Goal: Task Accomplishment & Management: Manage account settings

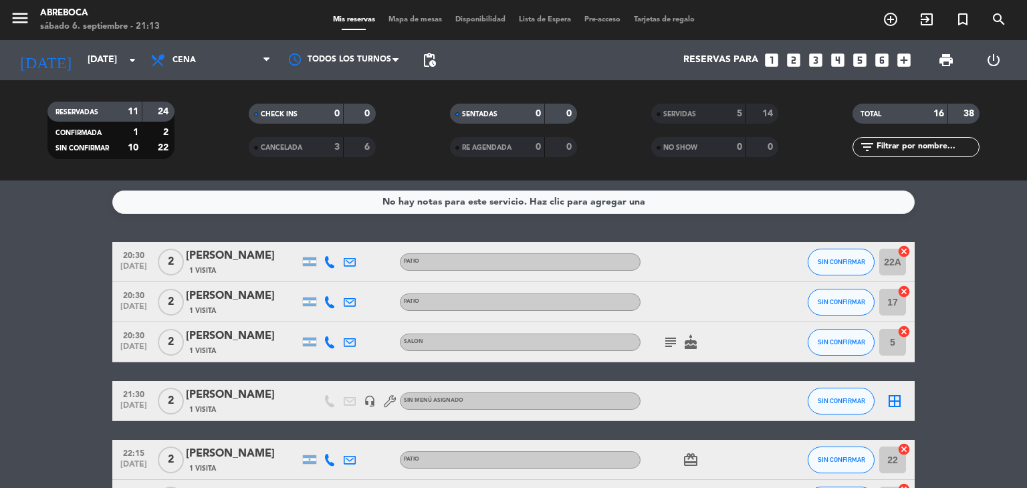
click at [78, 287] on bookings-row "20:30 [DATE] 2 [PERSON_NAME] 1 Visita PATIO SIN CONFIRMAR 22A cancel 20:30 [DAT…" at bounding box center [513, 481] width 1027 height 479
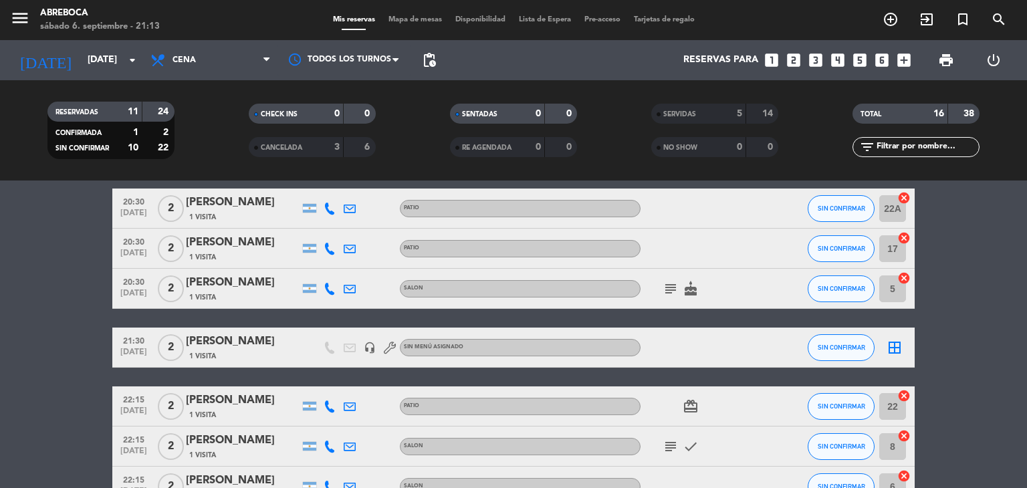
scroll to position [27, 0]
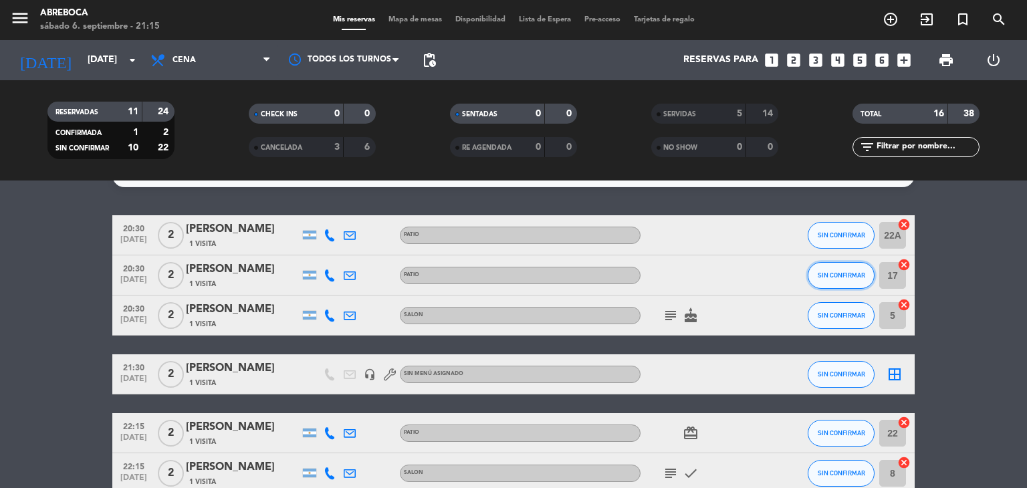
click at [832, 268] on button "SIN CONFIRMAR" at bounding box center [841, 275] width 67 height 27
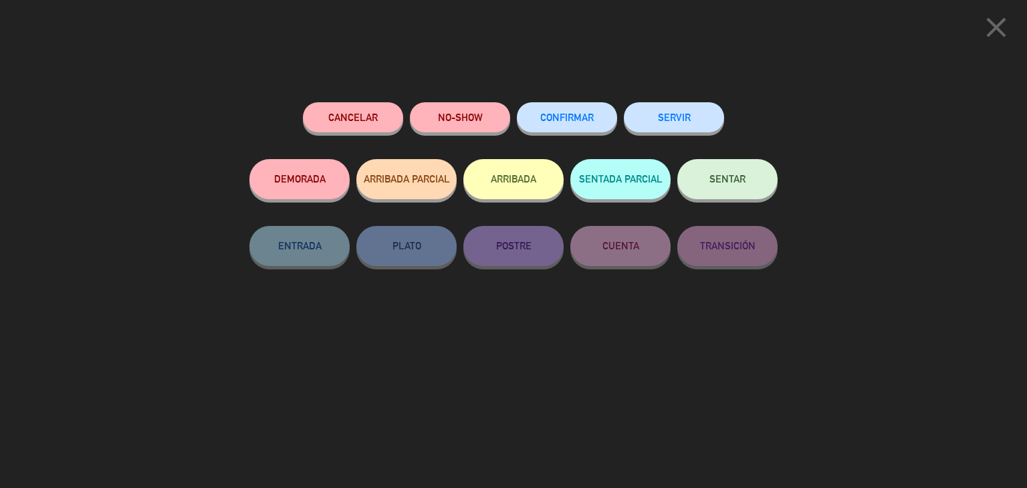
click at [698, 123] on button "SERVIR" at bounding box center [674, 117] width 100 height 30
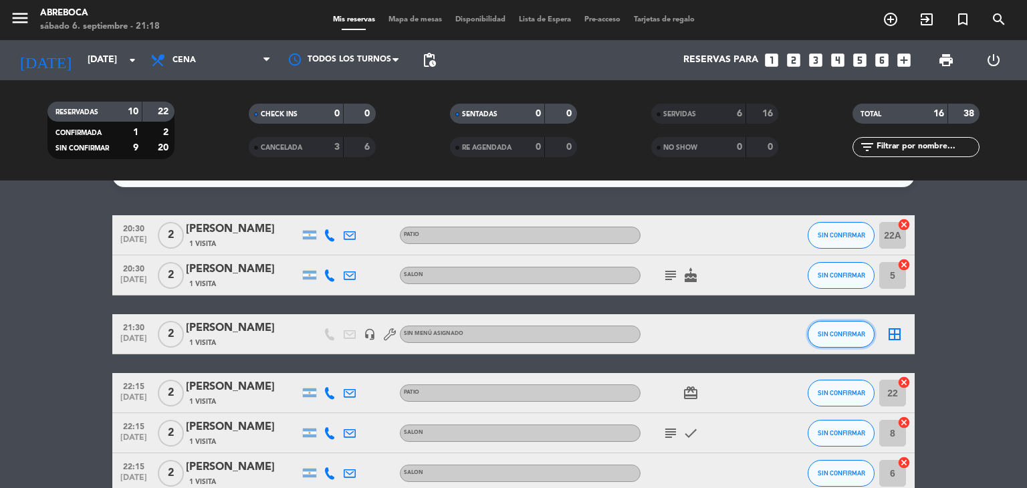
click at [853, 330] on span "SIN CONFIRMAR" at bounding box center [841, 333] width 47 height 7
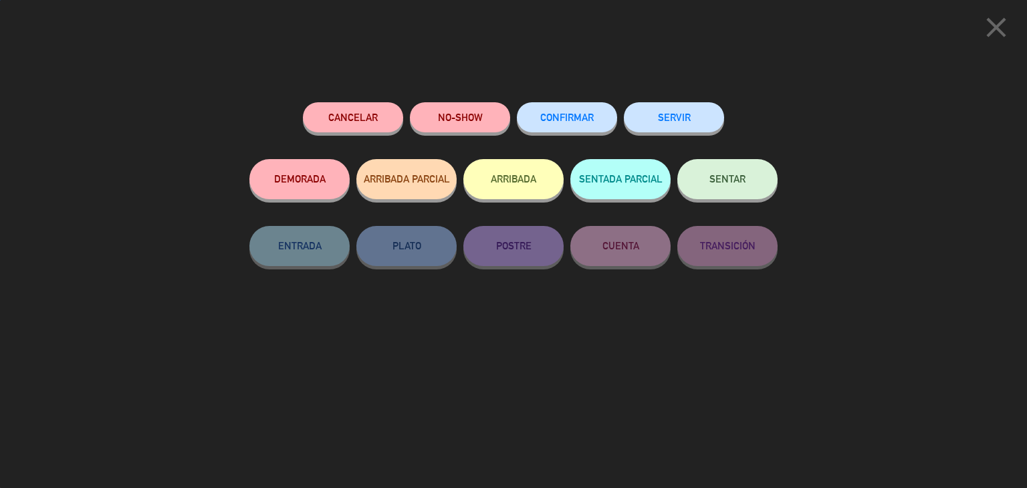
click at [690, 118] on button "SERVIR" at bounding box center [674, 117] width 100 height 30
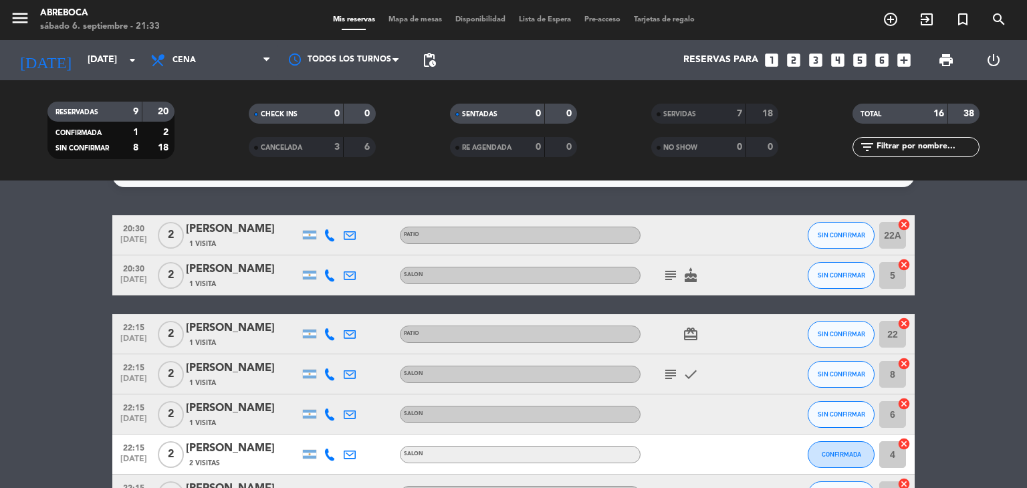
click at [947, 341] on bookings-row "20:30 [DATE] 2 [PERSON_NAME] 1 Visita PATIO SIN CONFIRMAR 22A cancel 20:30 [DAT…" at bounding box center [513, 405] width 1027 height 380
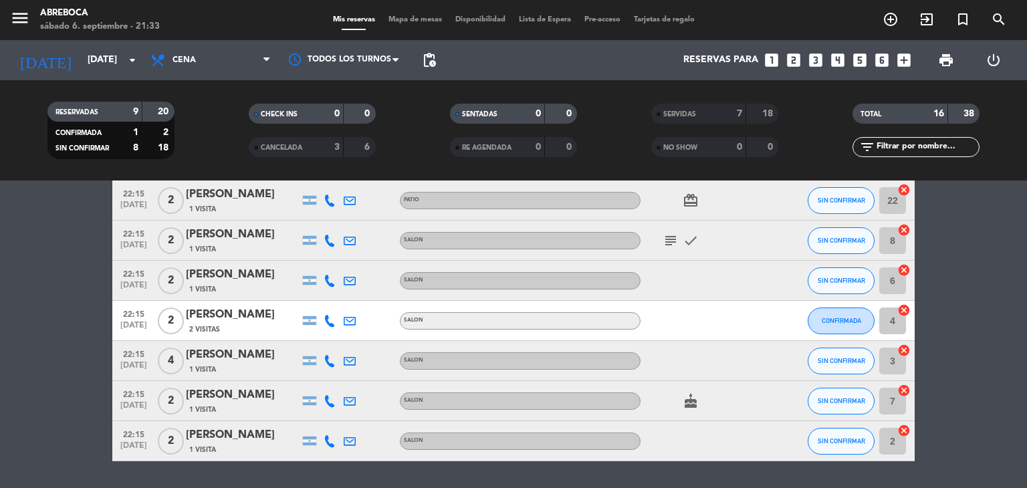
scroll to position [134, 0]
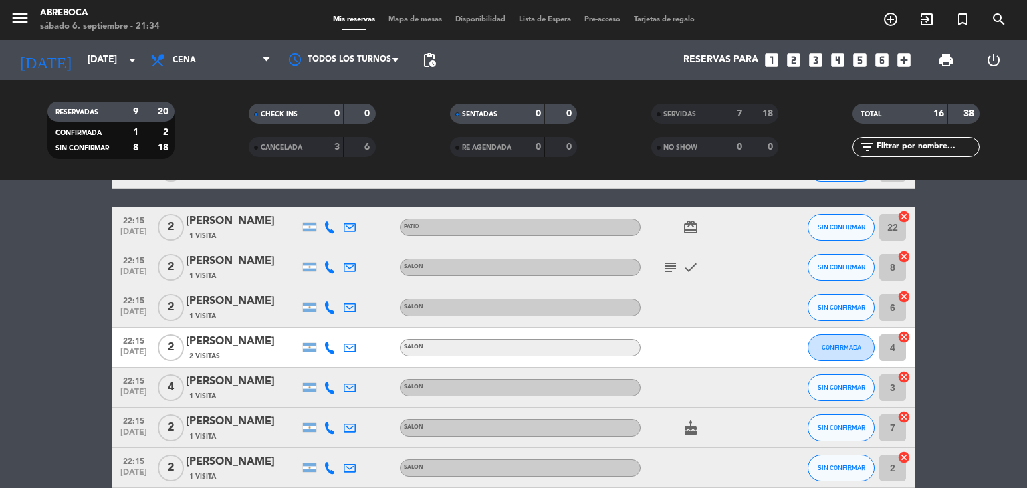
click at [1003, 359] on bookings-row "20:30 [DATE] 2 [PERSON_NAME] 1 Visita PATIO SIN CONFIRMAR 22A cancel 20:30 [DAT…" at bounding box center [513, 298] width 1027 height 380
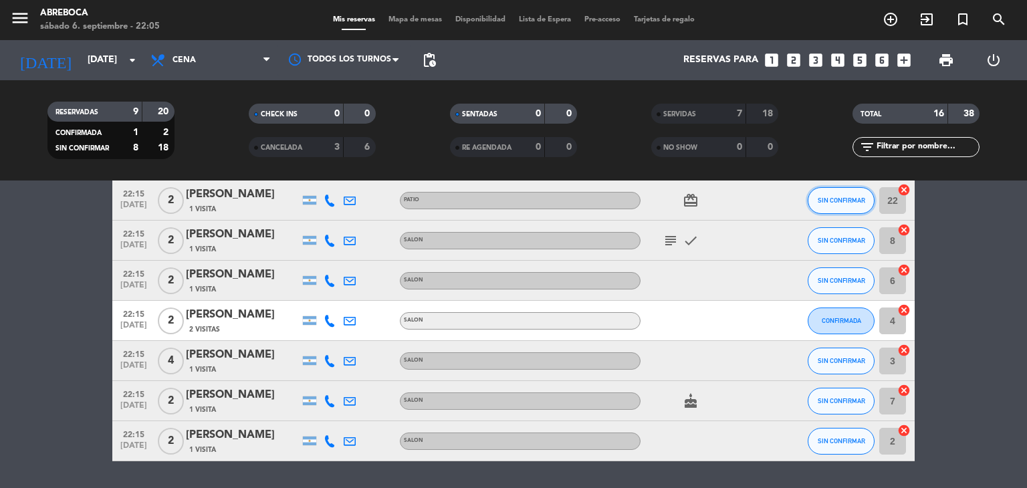
click at [826, 211] on button "SIN CONFIRMAR" at bounding box center [841, 200] width 67 height 27
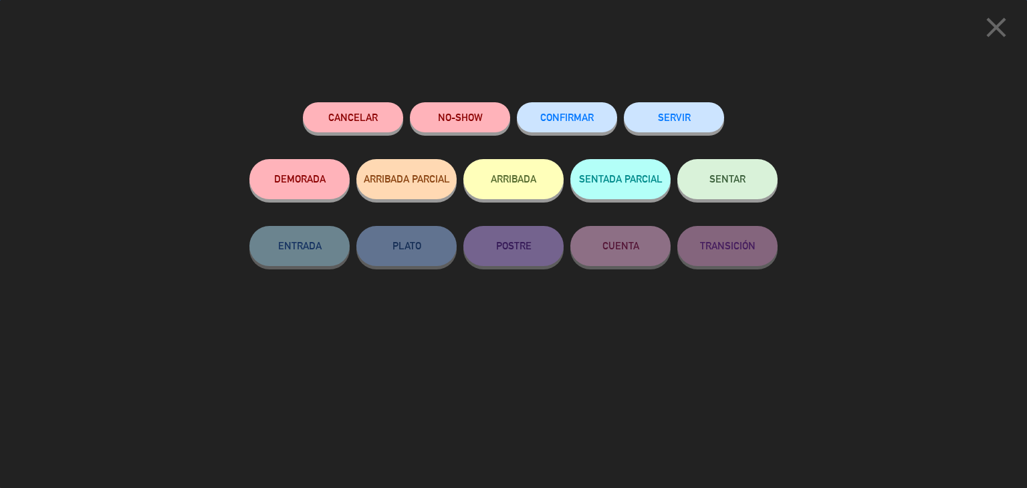
click at [699, 121] on button "SERVIR" at bounding box center [674, 117] width 100 height 30
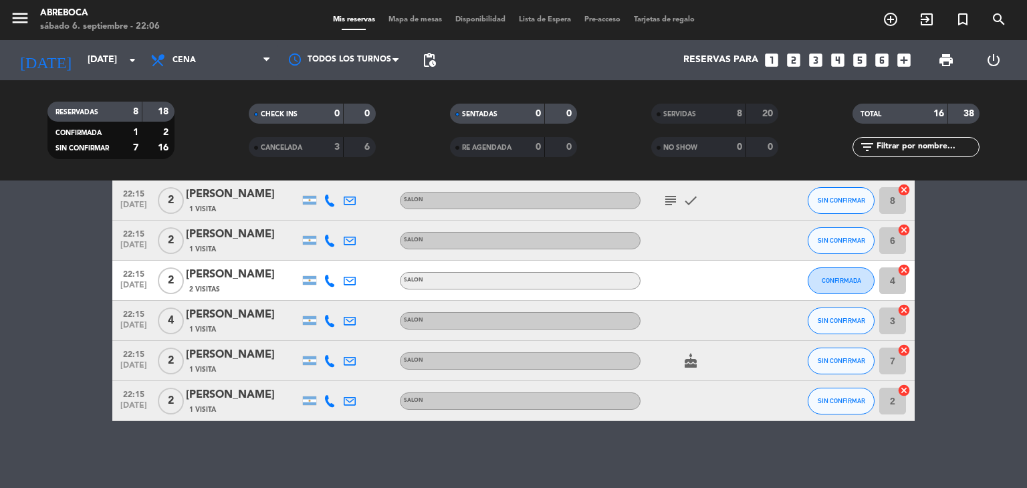
click at [951, 244] on bookings-row "20:30 [DATE] 2 [PERSON_NAME] 1 Visita PATIO SIN CONFIRMAR 22A cancel 20:30 [DAT…" at bounding box center [513, 252] width 1027 height 340
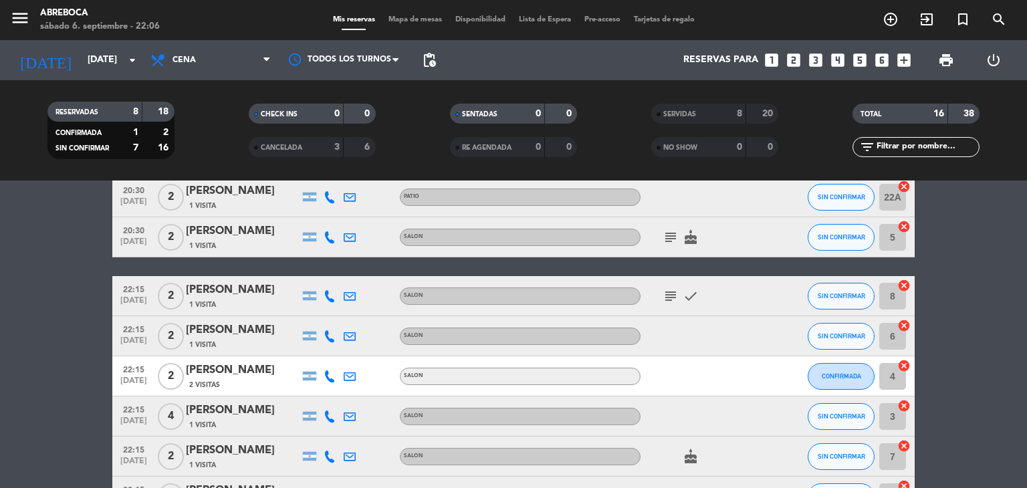
scroll to position [27, 0]
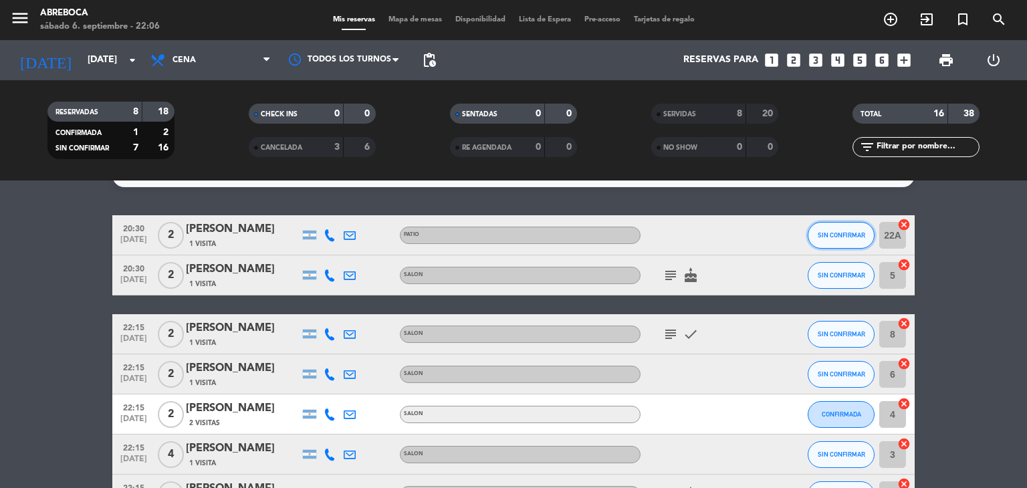
click at [845, 234] on span "SIN CONFIRMAR" at bounding box center [841, 234] width 47 height 7
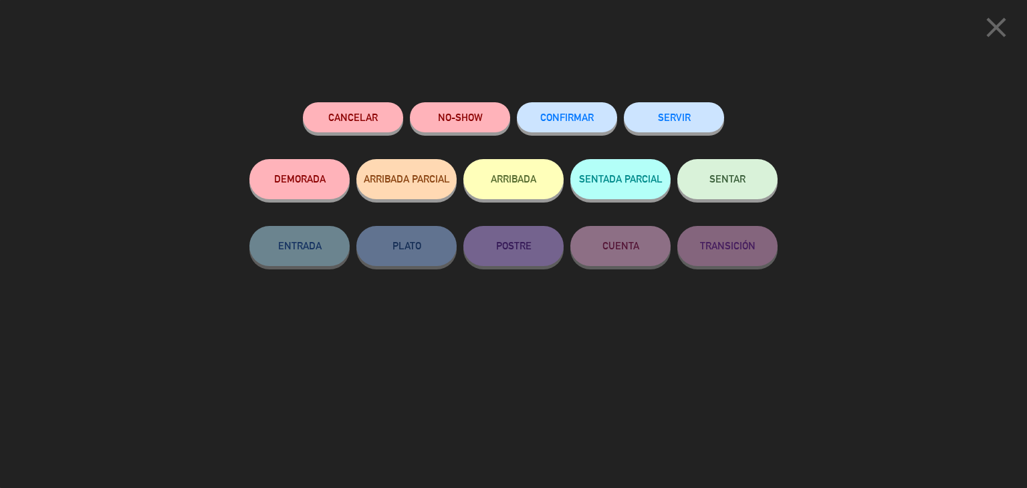
click at [469, 124] on button "NO-SHOW" at bounding box center [460, 117] width 100 height 30
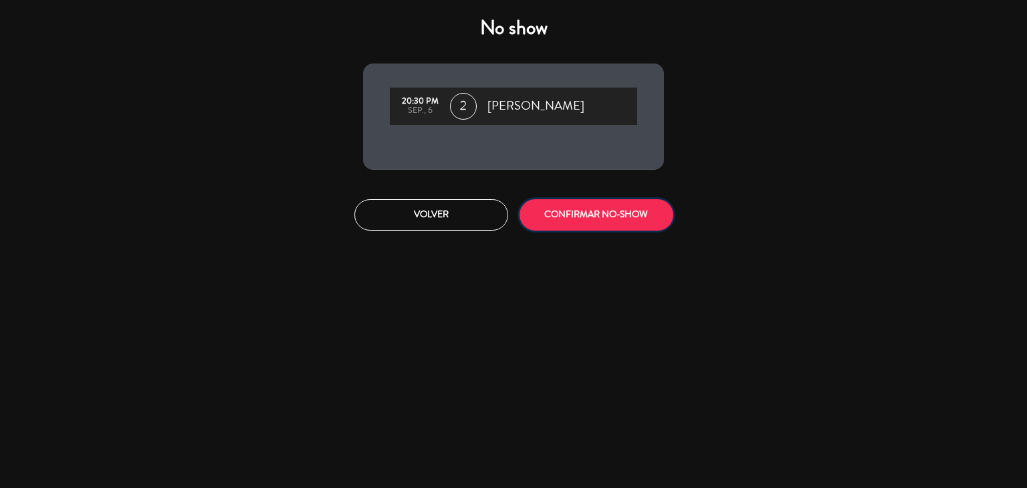
click at [587, 215] on button "CONFIRMAR NO-SHOW" at bounding box center [597, 214] width 154 height 31
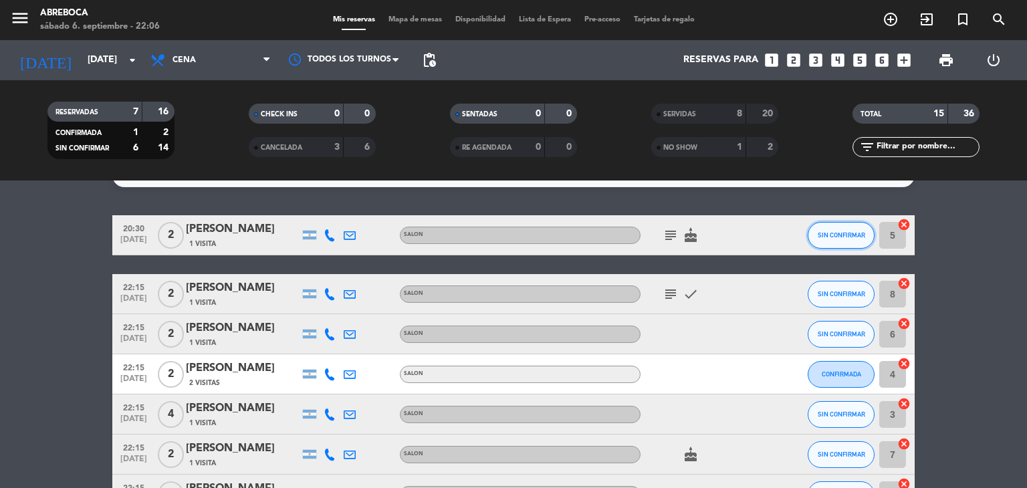
click at [841, 237] on span "SIN CONFIRMAR" at bounding box center [841, 234] width 47 height 7
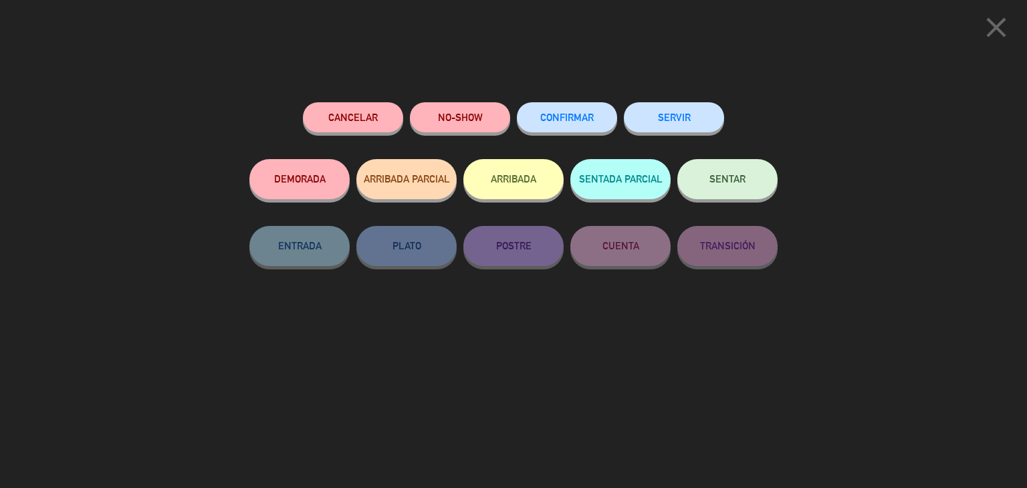
click at [473, 111] on button "NO-SHOW" at bounding box center [460, 117] width 100 height 30
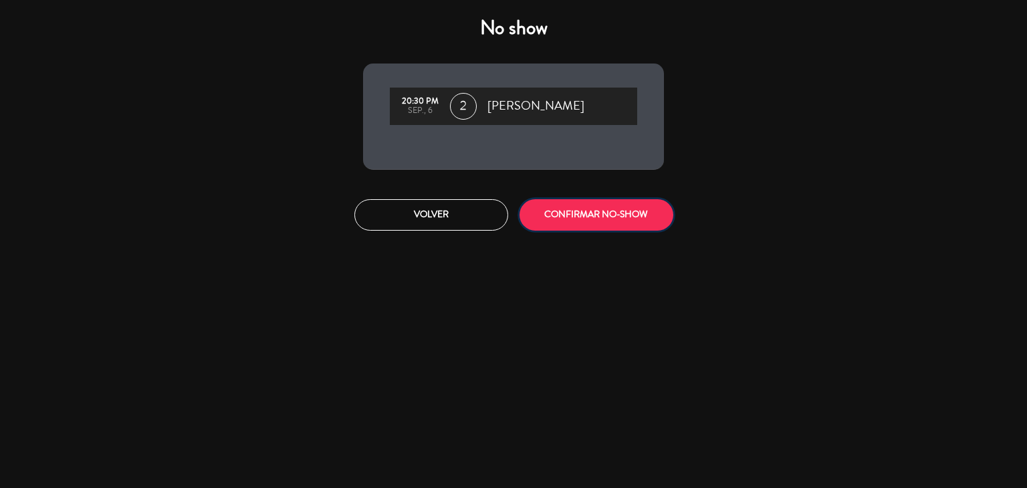
click at [593, 219] on button "CONFIRMAR NO-SHOW" at bounding box center [597, 214] width 154 height 31
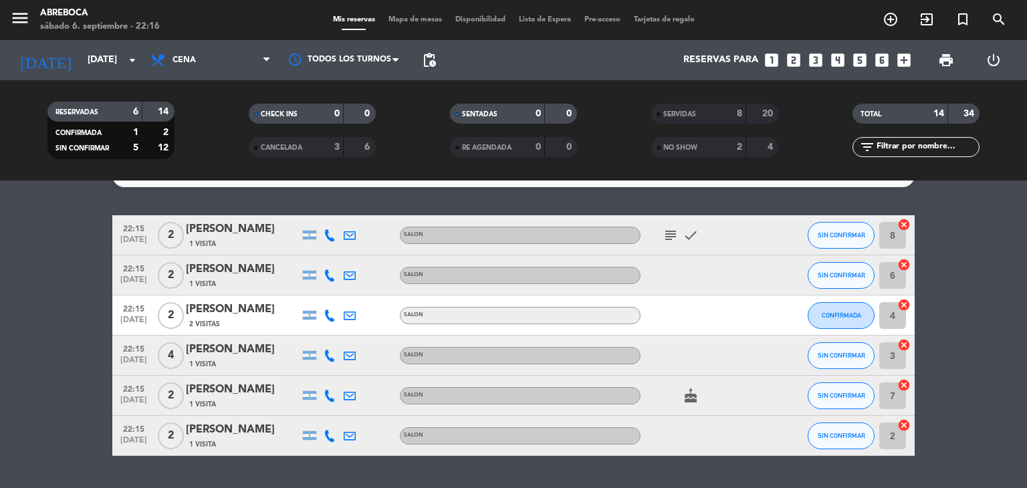
click at [990, 335] on bookings-row "22:15 [DATE] 2 [PERSON_NAME] 1 Visita SALON subject check SIN CONFIRMAR 8 cance…" at bounding box center [513, 335] width 1027 height 241
click at [843, 318] on span "CONFIRMADA" at bounding box center [841, 315] width 39 height 7
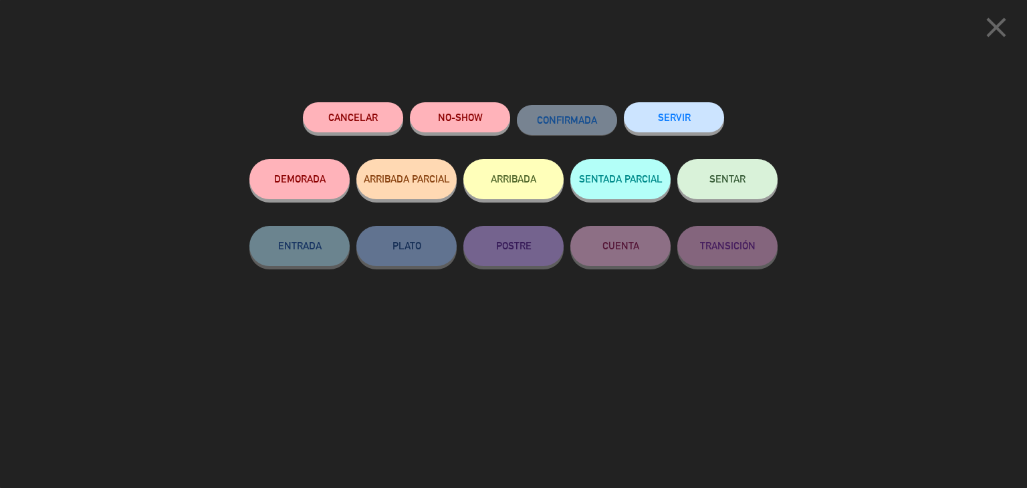
click at [663, 123] on button "SERVIR" at bounding box center [674, 117] width 100 height 30
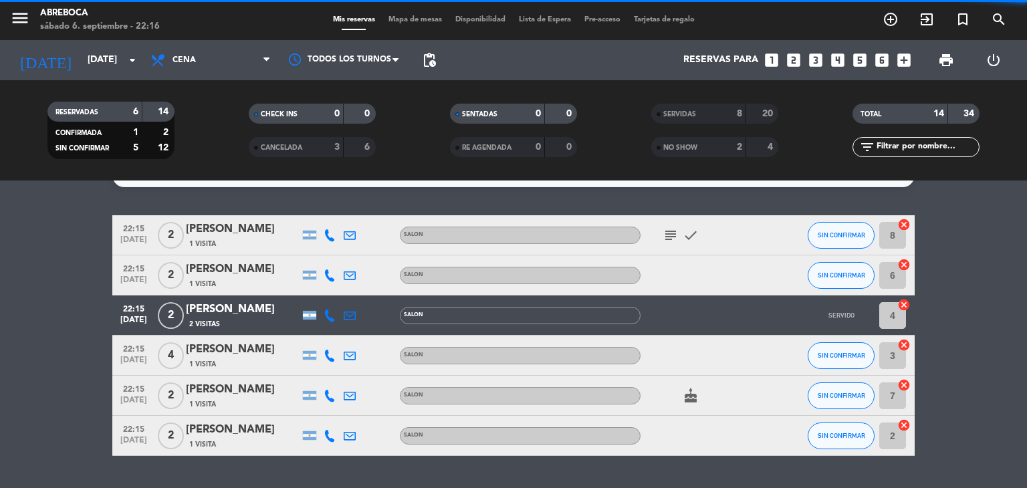
scroll to position [21, 0]
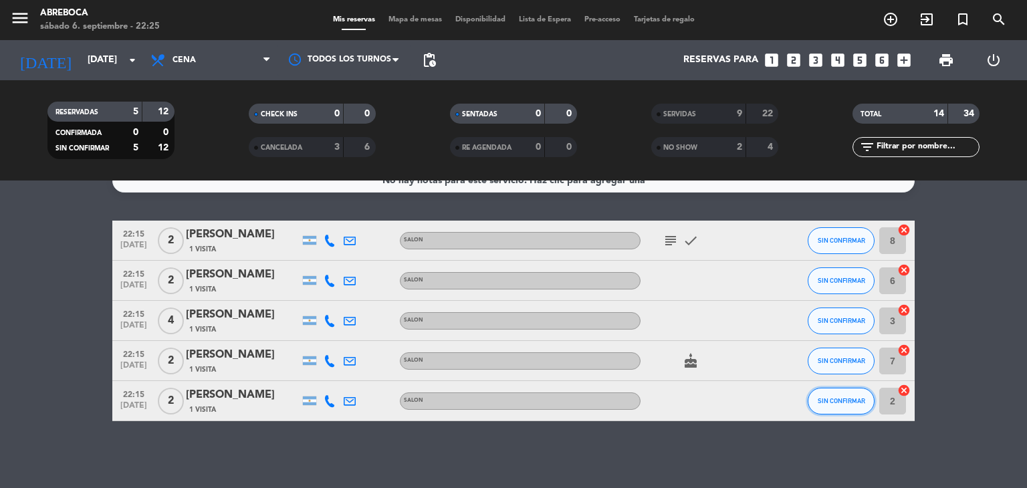
click at [854, 400] on span "SIN CONFIRMAR" at bounding box center [841, 400] width 47 height 7
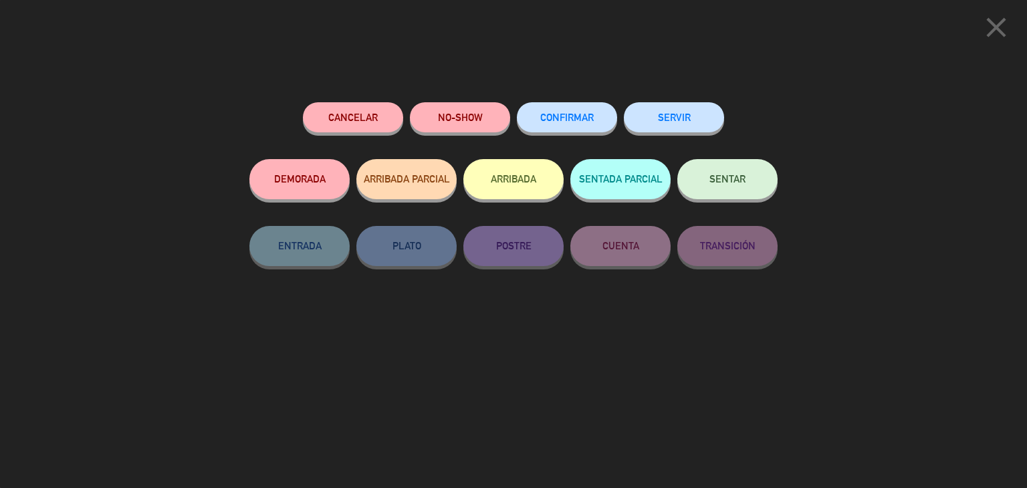
click at [697, 128] on button "SERVIR" at bounding box center [674, 117] width 100 height 30
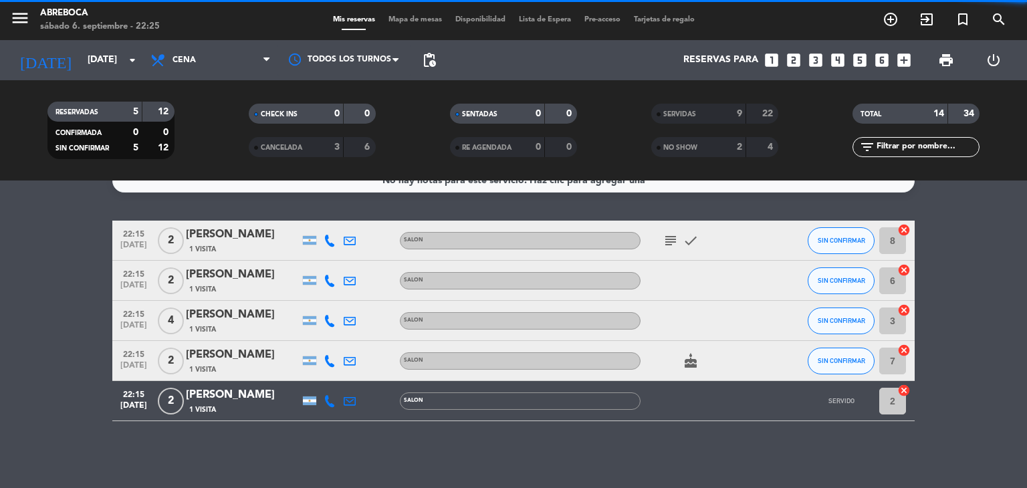
scroll to position [0, 0]
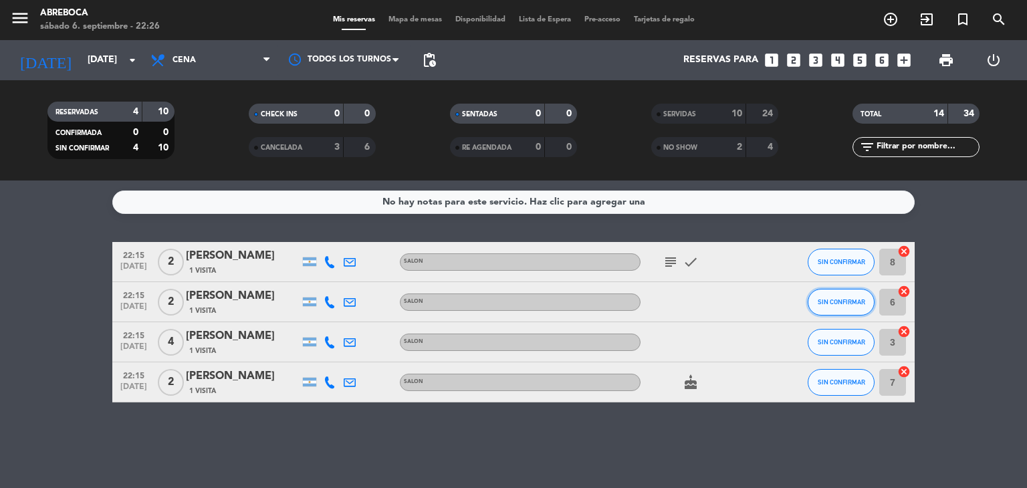
click at [851, 304] on span "SIN CONFIRMAR" at bounding box center [841, 301] width 47 height 7
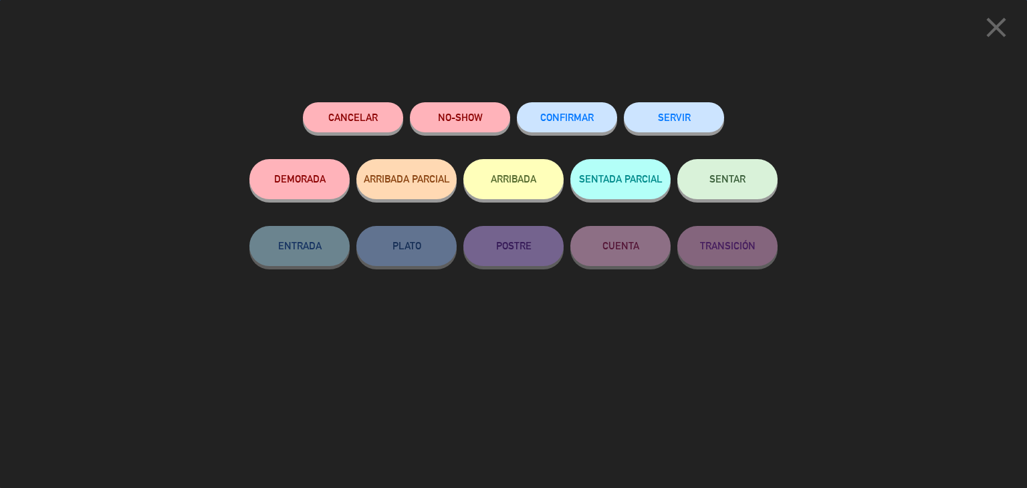
click at [680, 112] on button "SERVIR" at bounding box center [674, 117] width 100 height 30
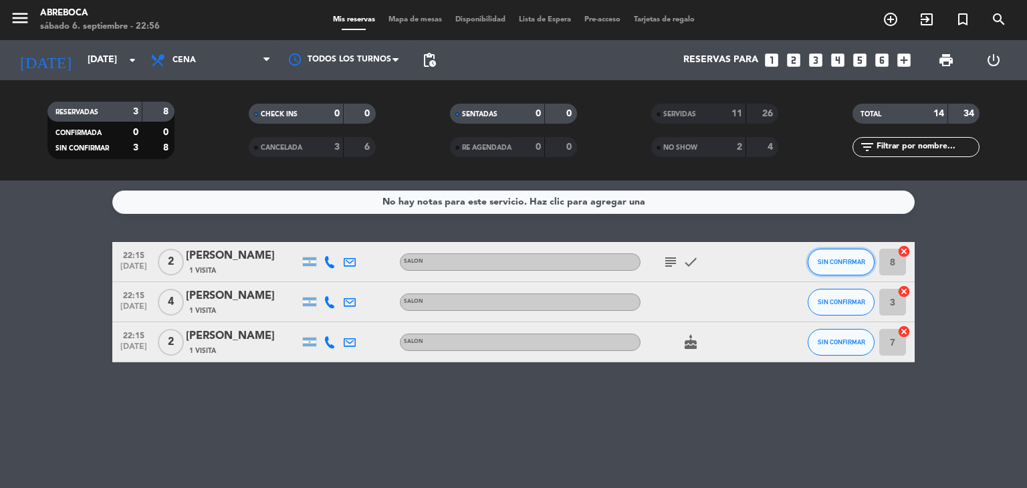
click at [835, 268] on button "SIN CONFIRMAR" at bounding box center [841, 262] width 67 height 27
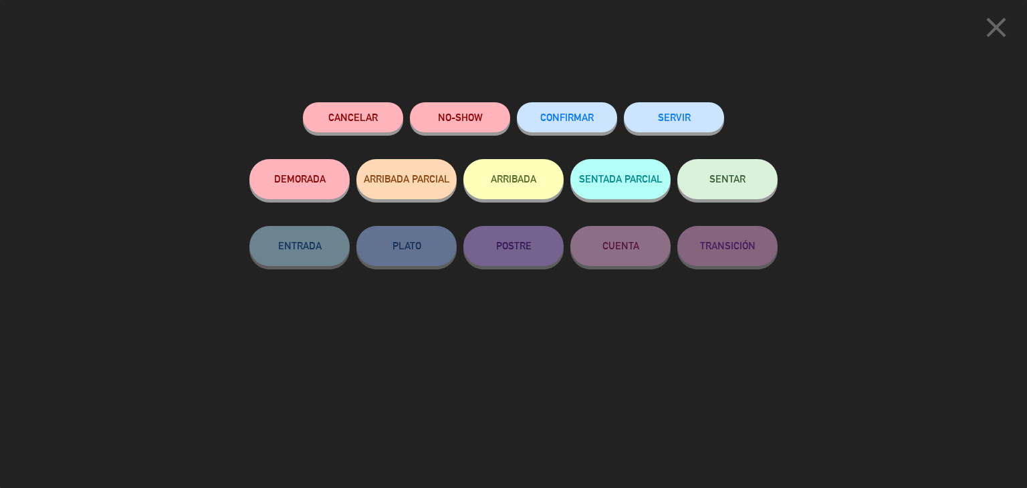
click at [679, 108] on button "SERVIR" at bounding box center [674, 117] width 100 height 30
